Goal: Task Accomplishment & Management: Complete application form

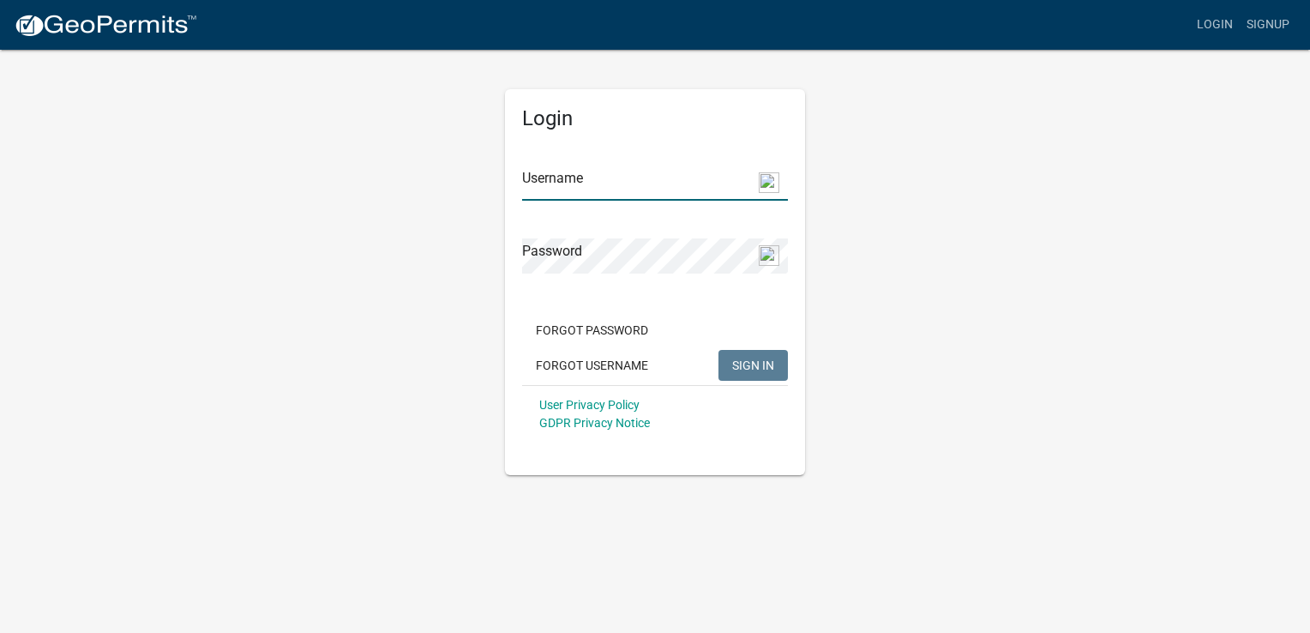
type input "philaldridge"
click at [773, 367] on span "SIGN IN" at bounding box center [753, 364] width 42 height 14
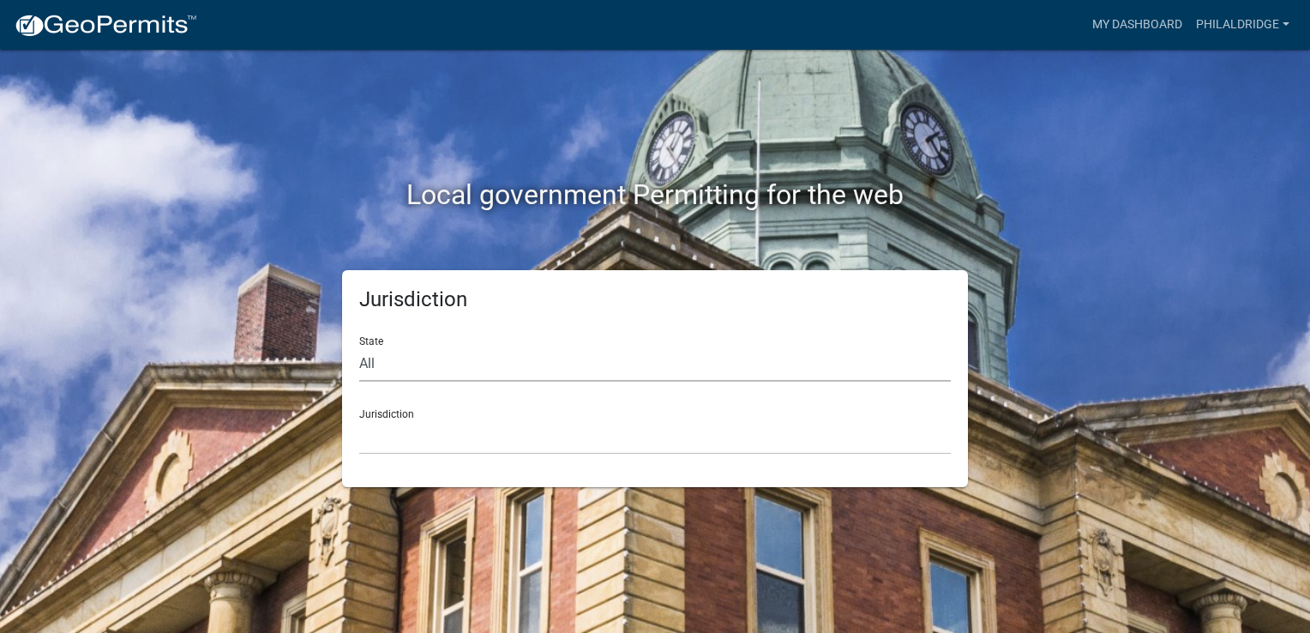
click at [644, 363] on select "All [US_STATE] [US_STATE] [US_STATE] [US_STATE] [US_STATE] [US_STATE] [US_STATE…" at bounding box center [654, 363] width 591 height 35
select select "[US_STATE]"
click at [359, 346] on select "All [US_STATE] [US_STATE] [US_STATE] [US_STATE] [US_STATE] [US_STATE] [US_STATE…" at bounding box center [654, 363] width 591 height 35
click at [495, 436] on select "City of [GEOGRAPHIC_DATA], [US_STATE] City of [GEOGRAPHIC_DATA], [US_STATE] Cit…" at bounding box center [654, 436] width 591 height 35
click at [435, 441] on select "City of [GEOGRAPHIC_DATA], [US_STATE] City of [GEOGRAPHIC_DATA], [US_STATE] Cit…" at bounding box center [654, 436] width 591 height 35
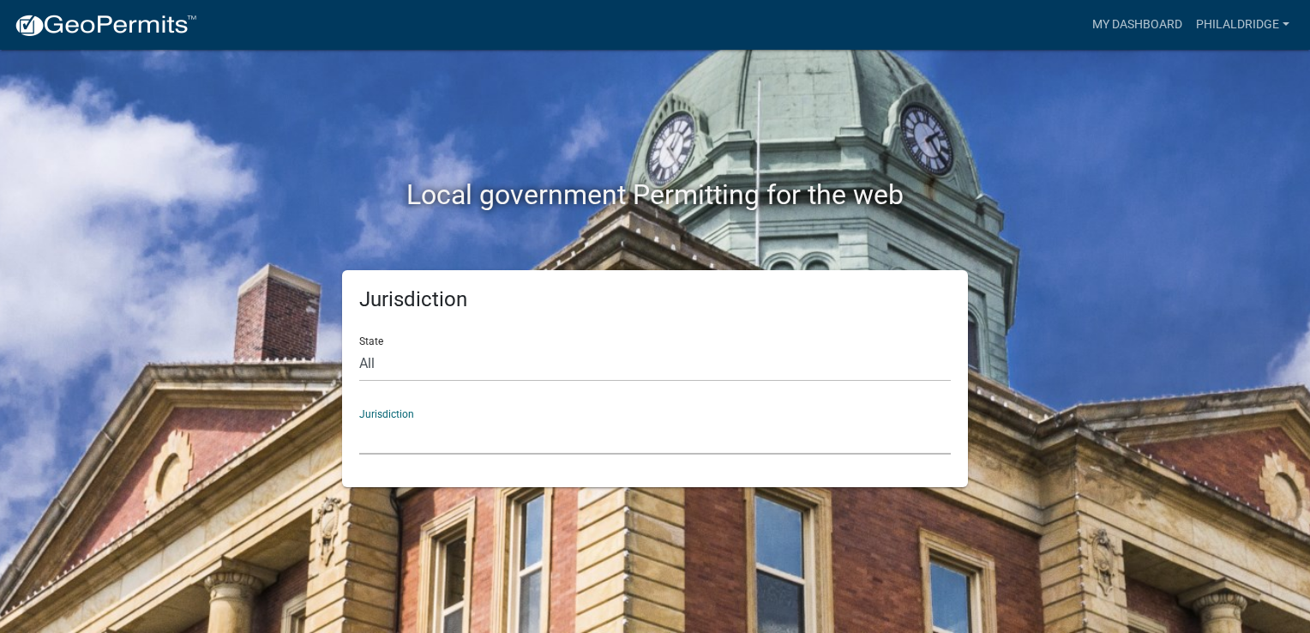
drag, startPoint x: 441, startPoint y: 421, endPoint x: 435, endPoint y: 430, distance: 10.7
click at [435, 430] on select "City of [GEOGRAPHIC_DATA], [US_STATE] City of [GEOGRAPHIC_DATA], [US_STATE] Cit…" at bounding box center [654, 436] width 591 height 35
click at [424, 429] on select "City of [GEOGRAPHIC_DATA], [US_STATE] City of [GEOGRAPHIC_DATA], [US_STATE] Cit…" at bounding box center [654, 436] width 591 height 35
click at [425, 427] on select "City of [GEOGRAPHIC_DATA], [US_STATE] City of [GEOGRAPHIC_DATA], [US_STATE] Cit…" at bounding box center [654, 436] width 591 height 35
click at [359, 419] on select "City of [GEOGRAPHIC_DATA], [US_STATE] City of [GEOGRAPHIC_DATA], [US_STATE] Cit…" at bounding box center [654, 436] width 591 height 35
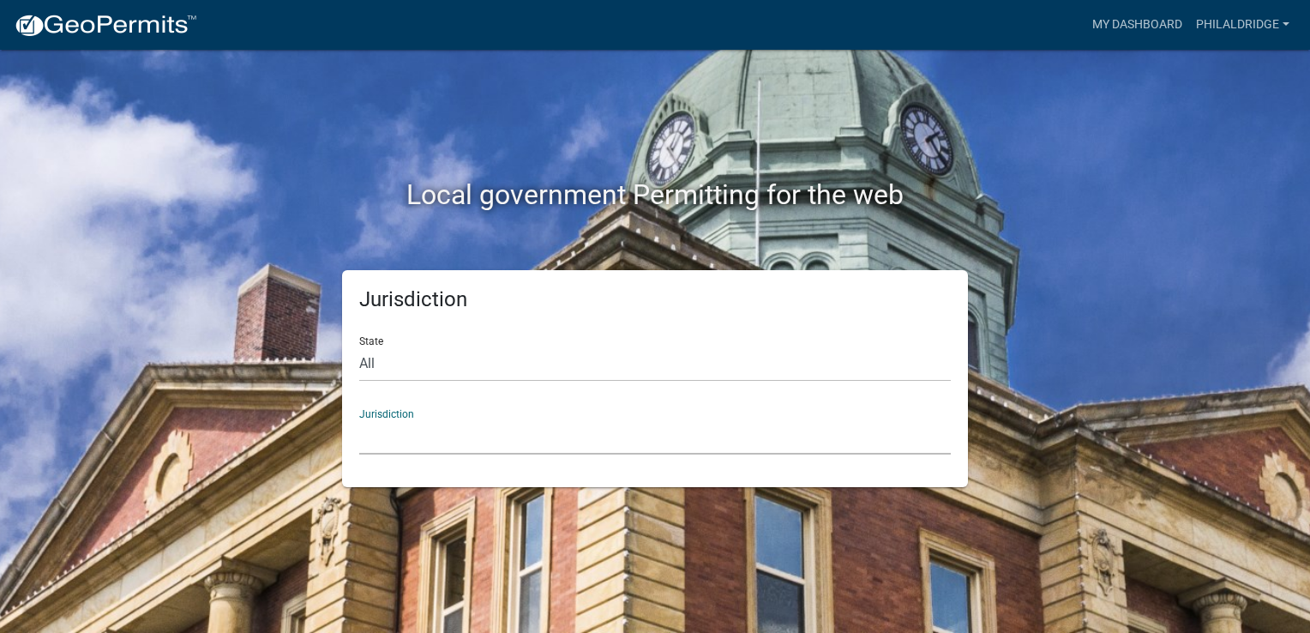
click at [757, 429] on select "City of [GEOGRAPHIC_DATA], [US_STATE] City of [GEOGRAPHIC_DATA], [US_STATE] Cit…" at bounding box center [654, 436] width 591 height 35
